Goal: Book appointment/travel/reservation

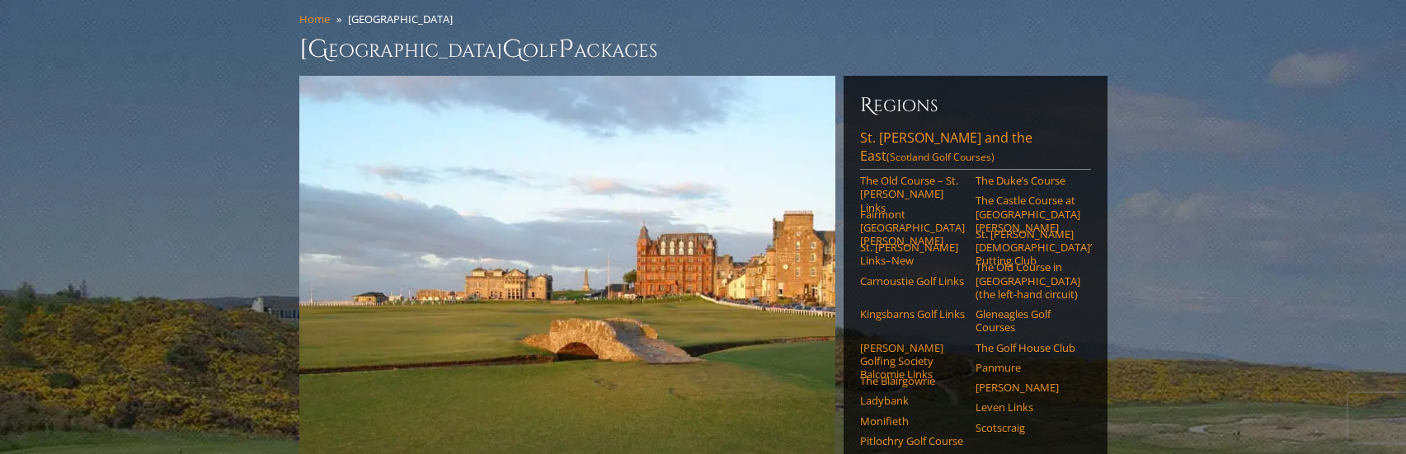
scroll to position [165, 0]
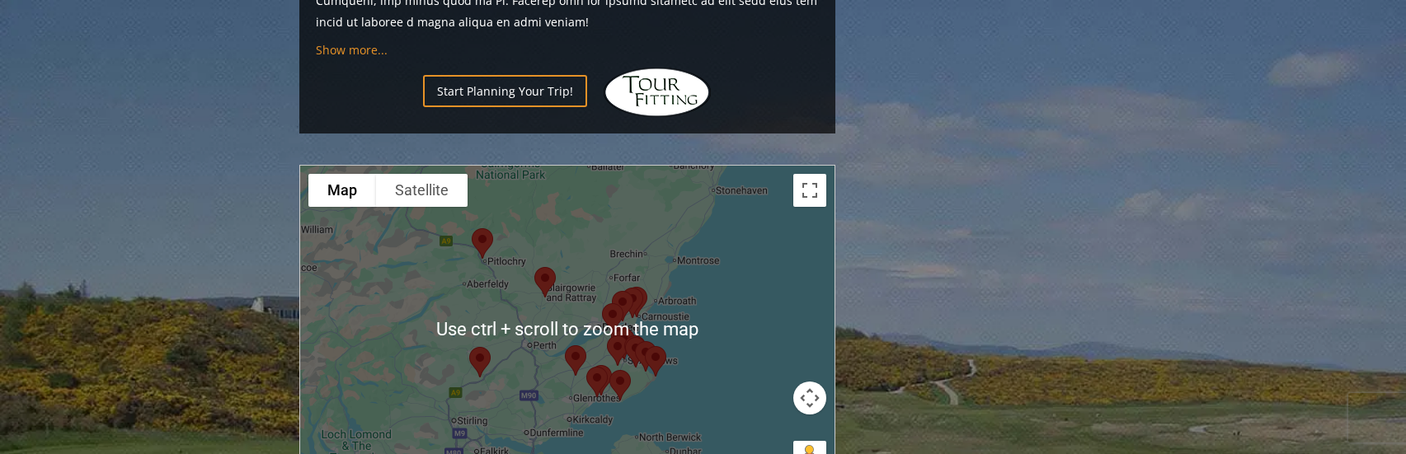
scroll to position [2011, 0]
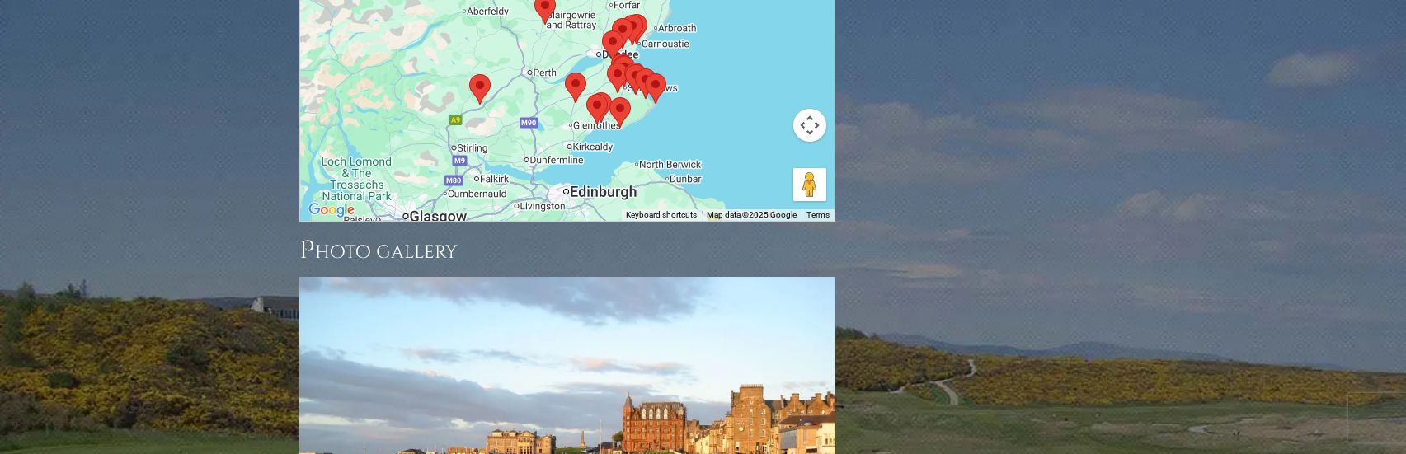
scroll to position [2424, 0]
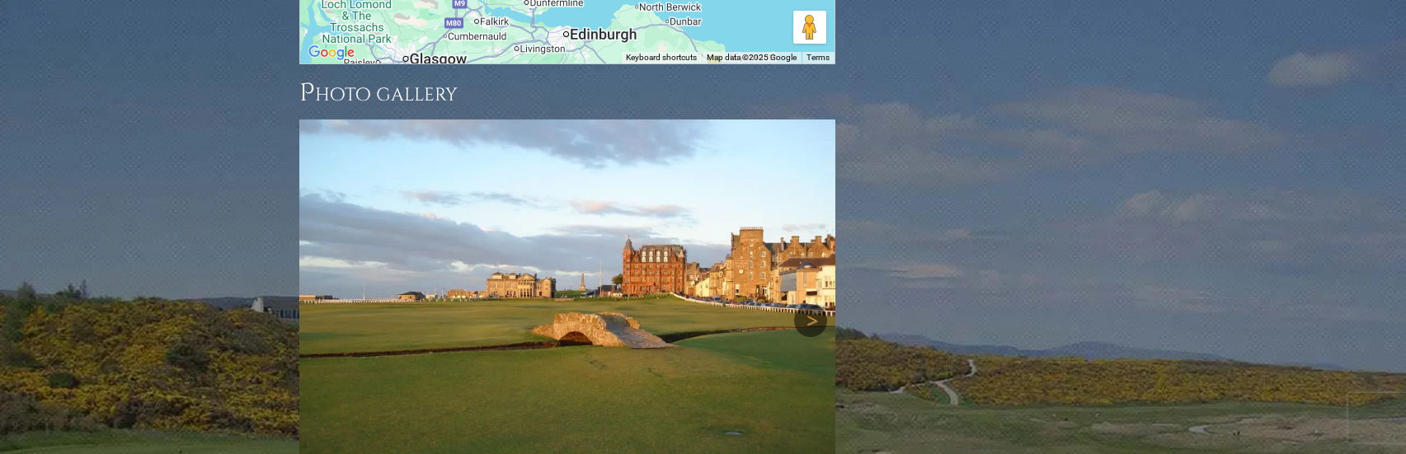
click at [809, 304] on link "Next" at bounding box center [810, 320] width 33 height 33
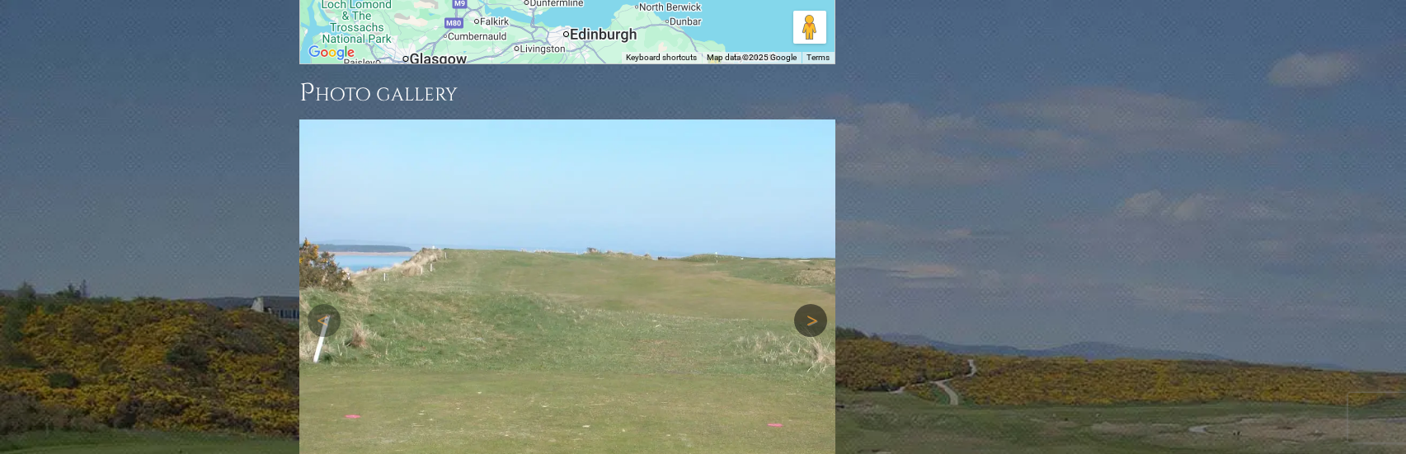
click at [811, 304] on link "Next" at bounding box center [810, 320] width 33 height 33
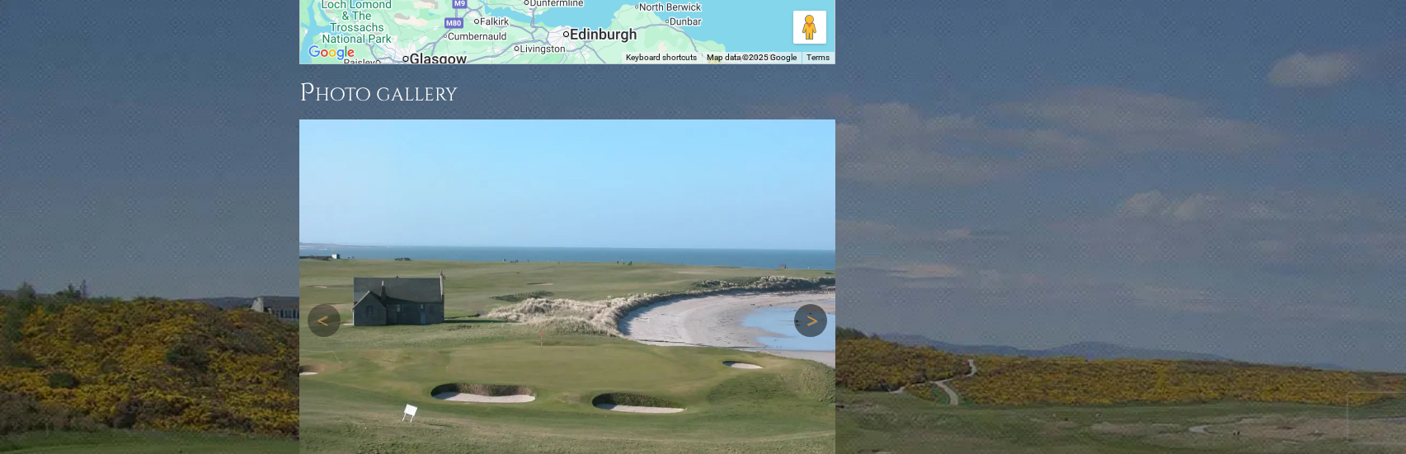
click at [811, 304] on link "Next" at bounding box center [810, 320] width 33 height 33
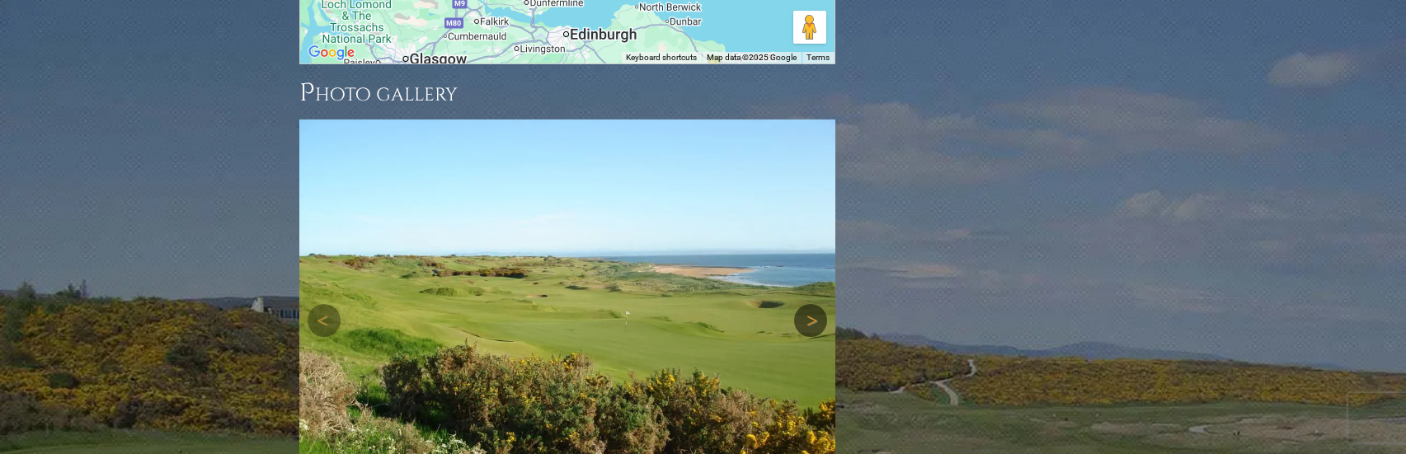
click at [811, 304] on link "Next" at bounding box center [810, 320] width 33 height 33
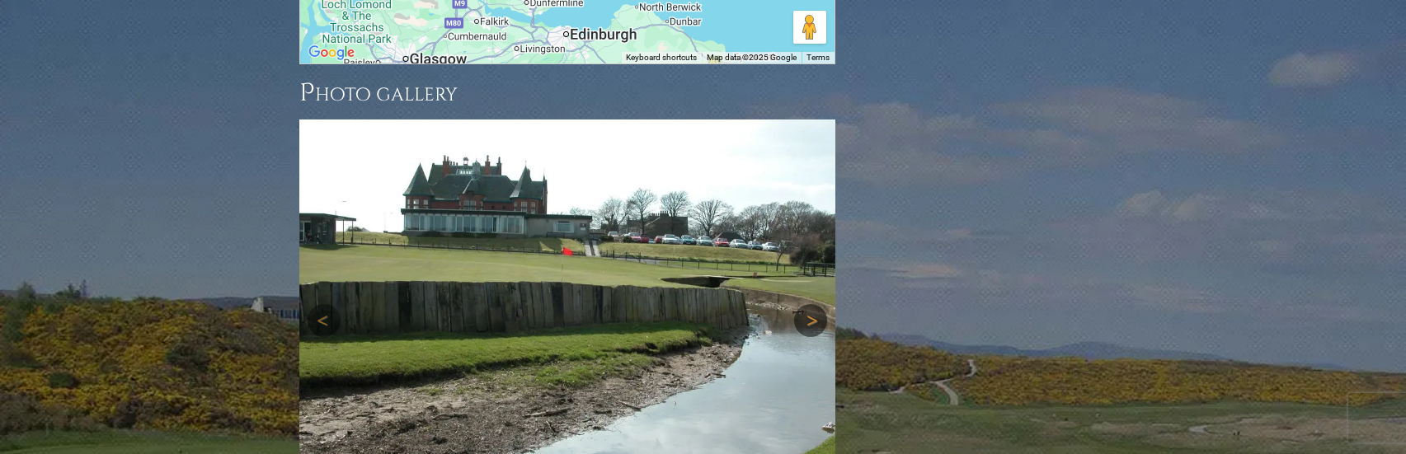
click at [811, 304] on link "Next" at bounding box center [810, 320] width 33 height 33
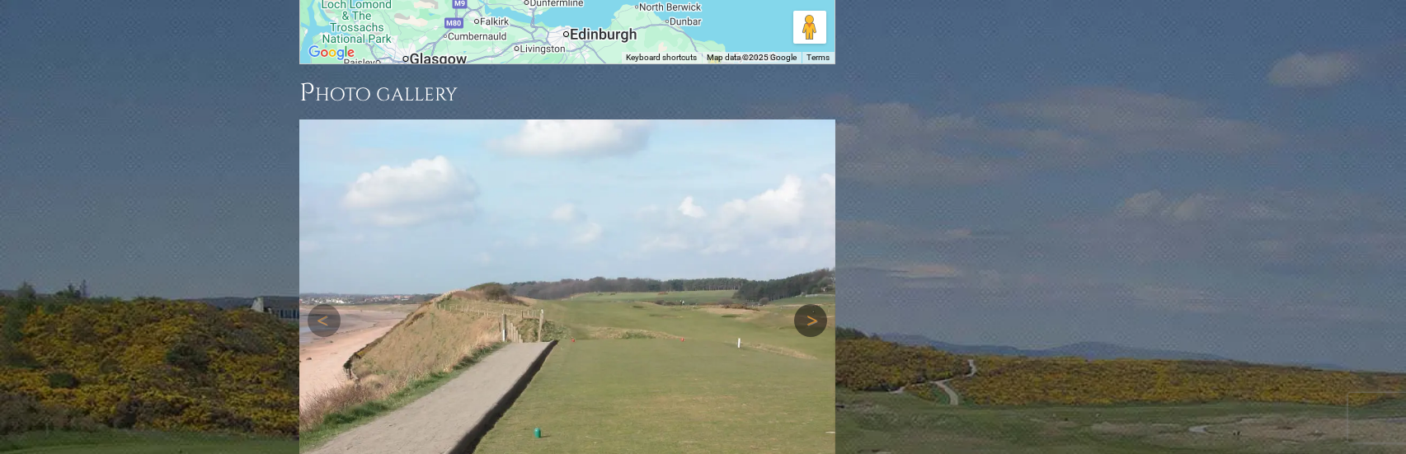
click at [811, 304] on link "Next" at bounding box center [810, 320] width 33 height 33
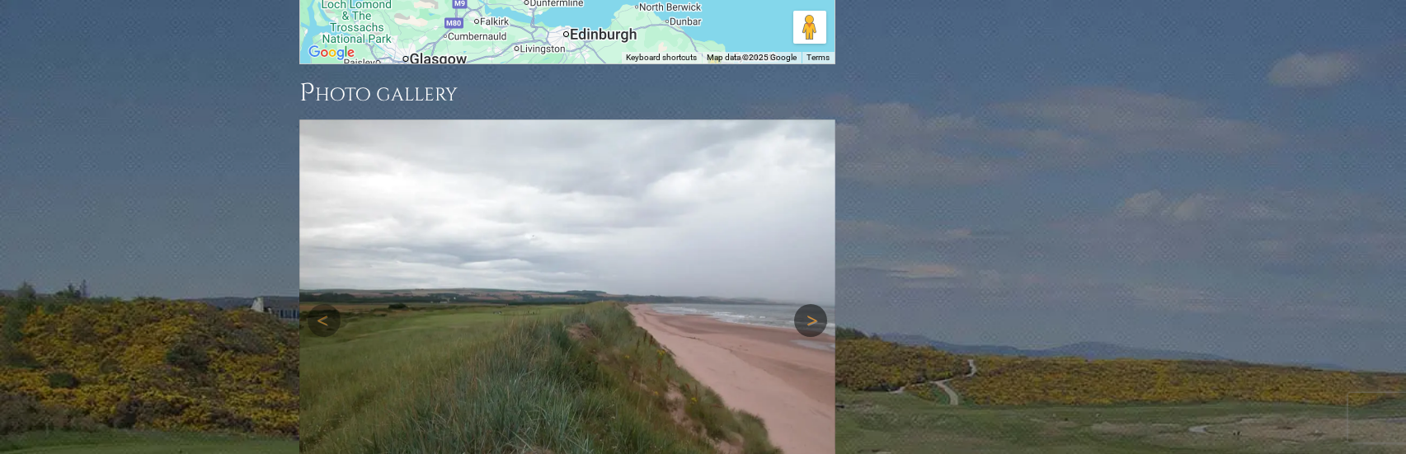
click at [811, 304] on link "Next" at bounding box center [810, 320] width 33 height 33
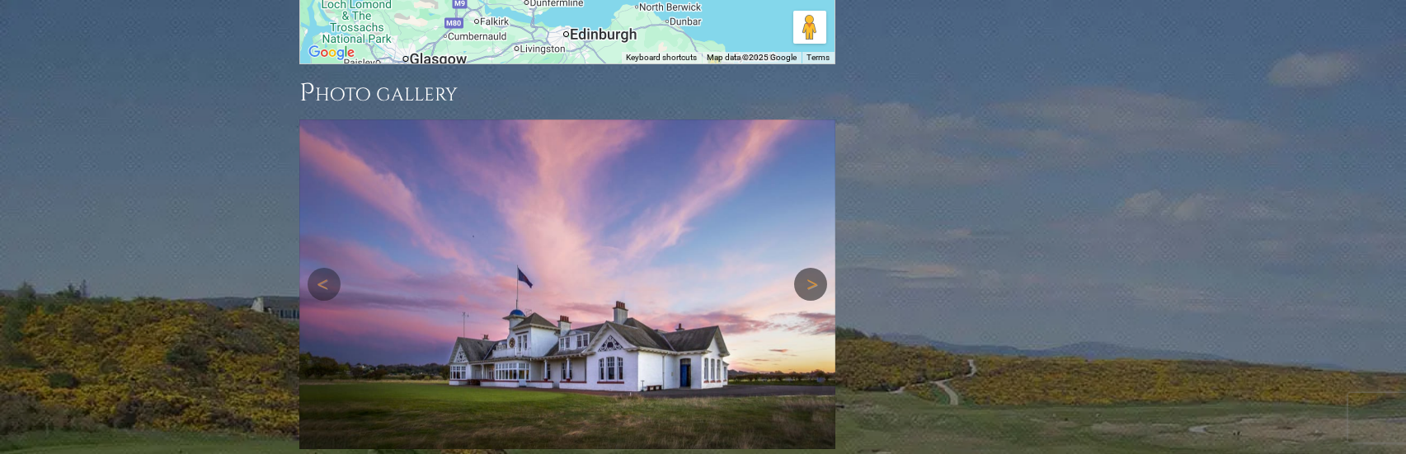
click at [811, 233] on div "Next" at bounding box center [567, 285] width 536 height 330
click at [812, 268] on link "Next" at bounding box center [810, 284] width 33 height 33
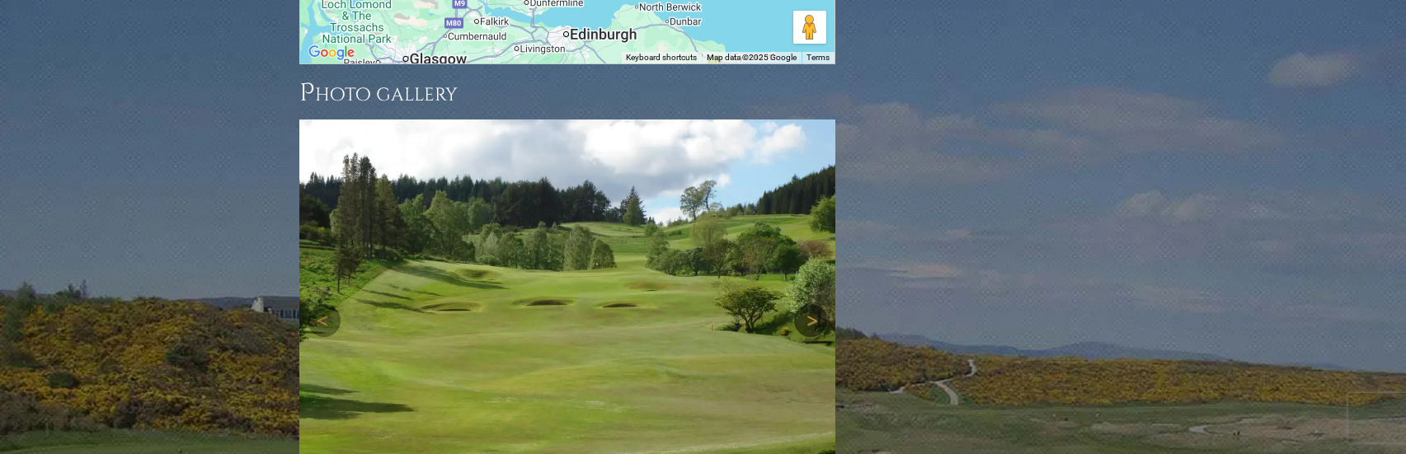
click at [817, 188] on img at bounding box center [567, 321] width 536 height 402
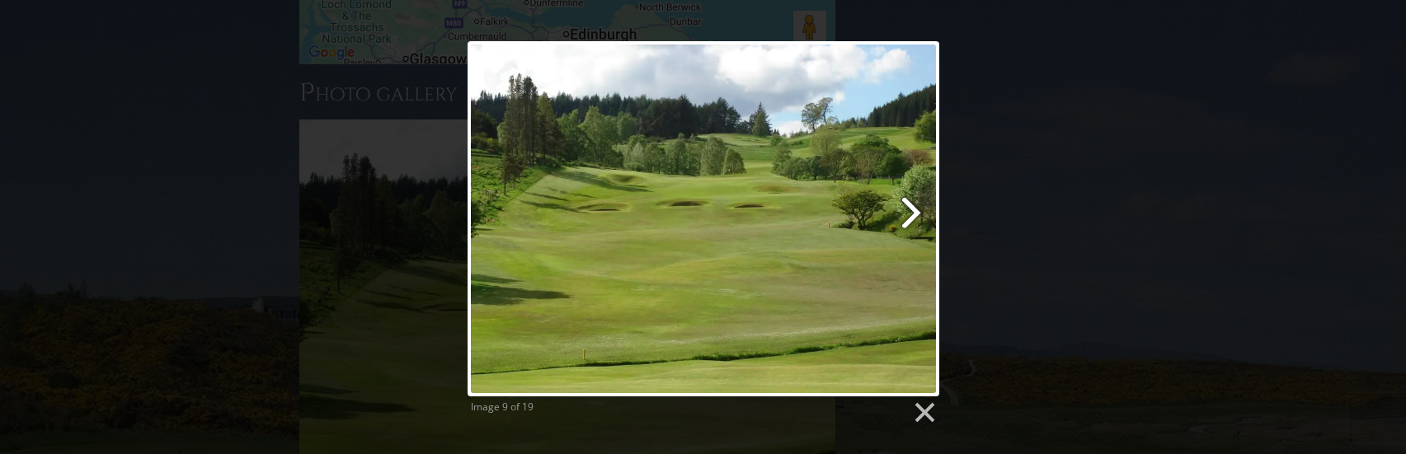
click at [907, 205] on link at bounding box center [788, 218] width 302 height 355
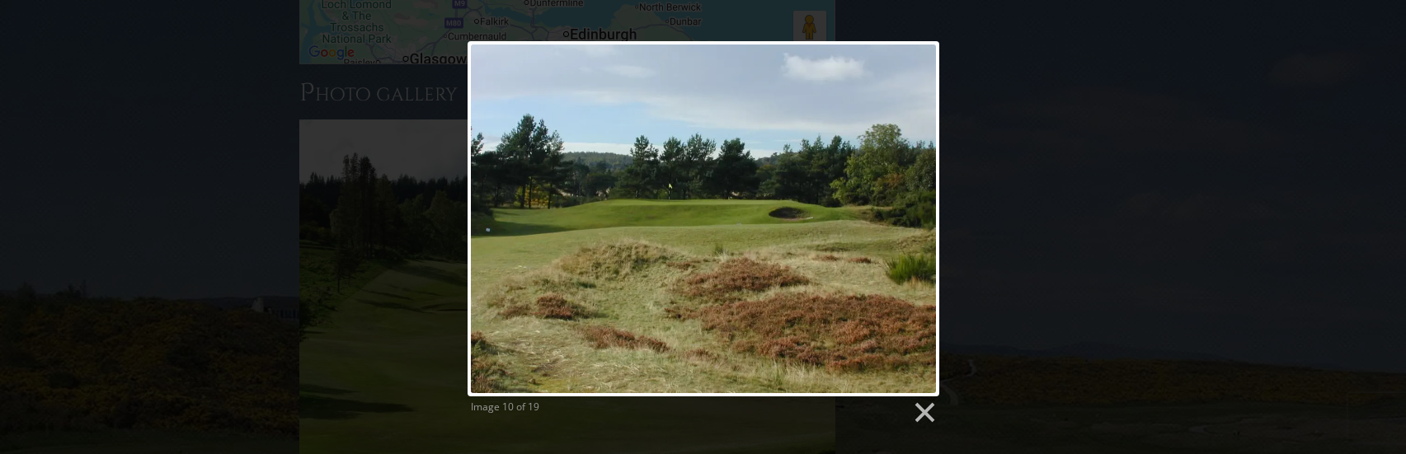
click at [1047, 177] on div "Image 10 of 19" at bounding box center [703, 233] width 1406 height 384
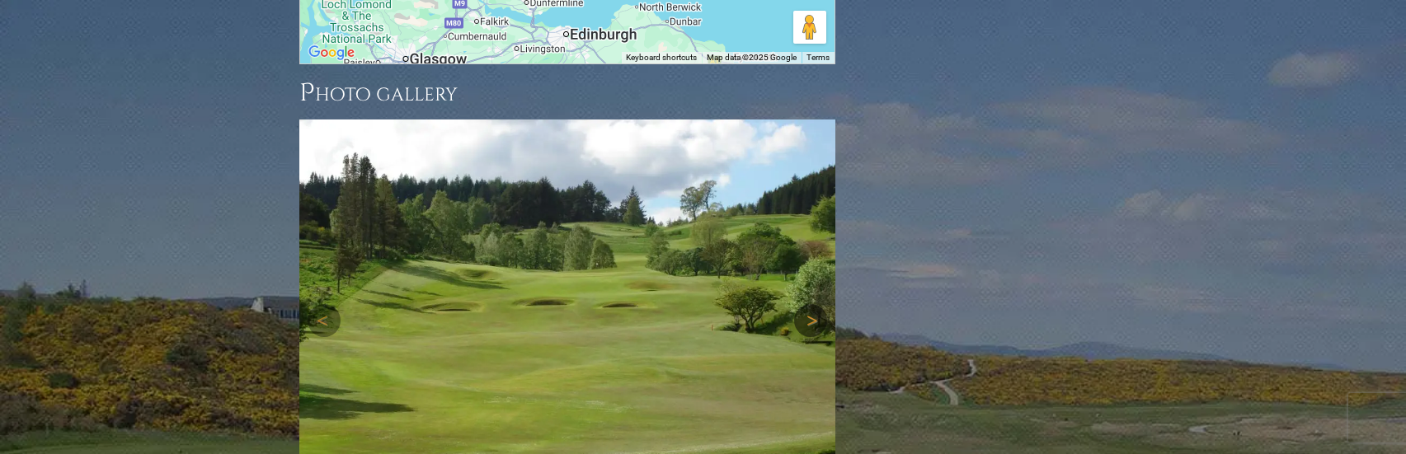
click at [811, 304] on link "Next" at bounding box center [810, 320] width 33 height 33
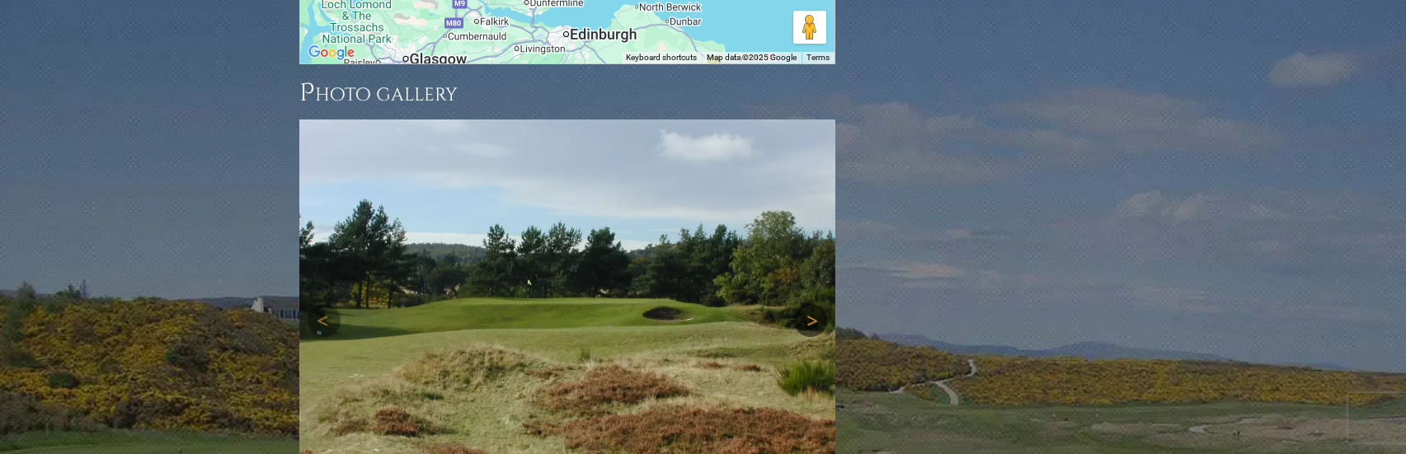
click at [811, 304] on link "Next" at bounding box center [810, 320] width 33 height 33
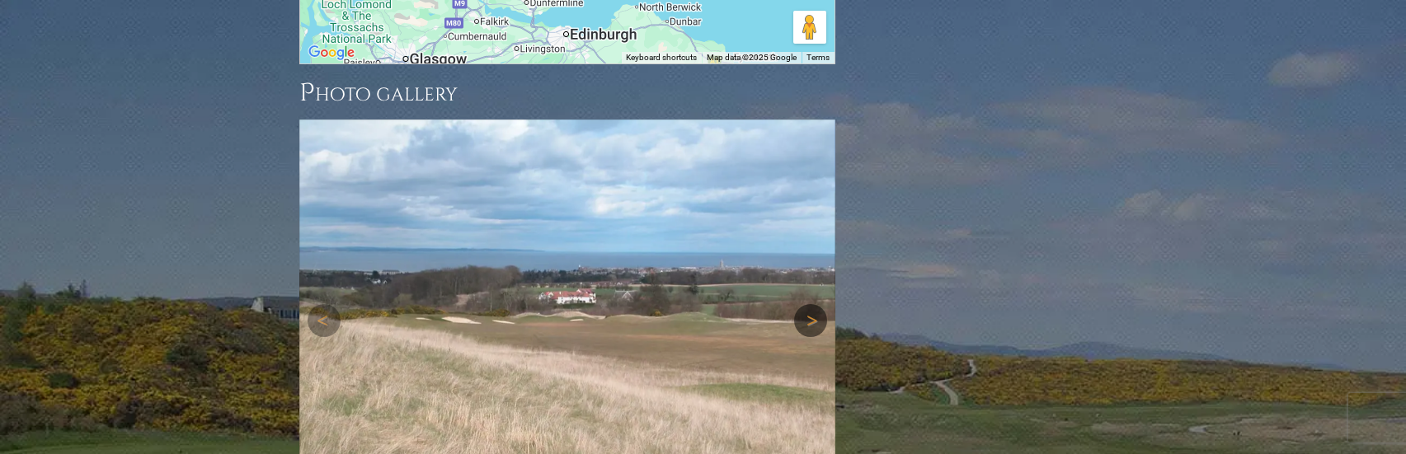
click at [811, 304] on link "Next" at bounding box center [810, 320] width 33 height 33
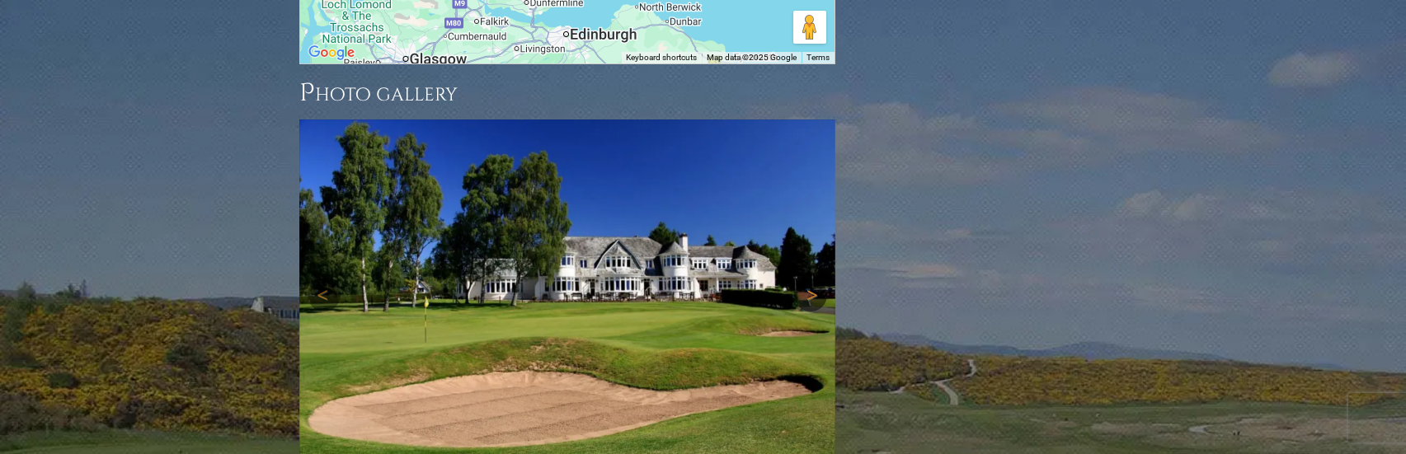
click at [811, 232] on div "Next" at bounding box center [567, 295] width 536 height 351
click at [813, 279] on link "Next" at bounding box center [810, 295] width 33 height 33
